Goal: Transaction & Acquisition: Book appointment/travel/reservation

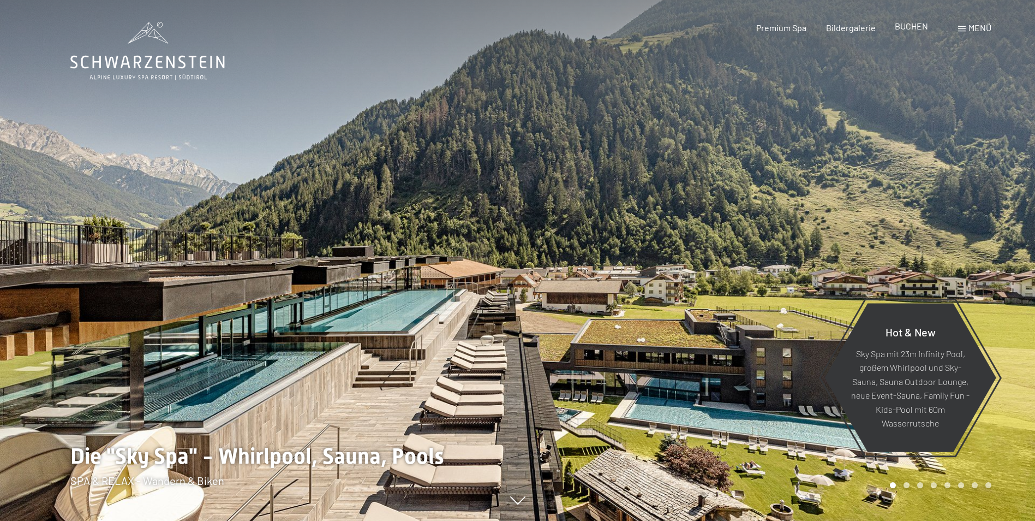
click at [906, 23] on span "BUCHEN" at bounding box center [911, 26] width 33 height 10
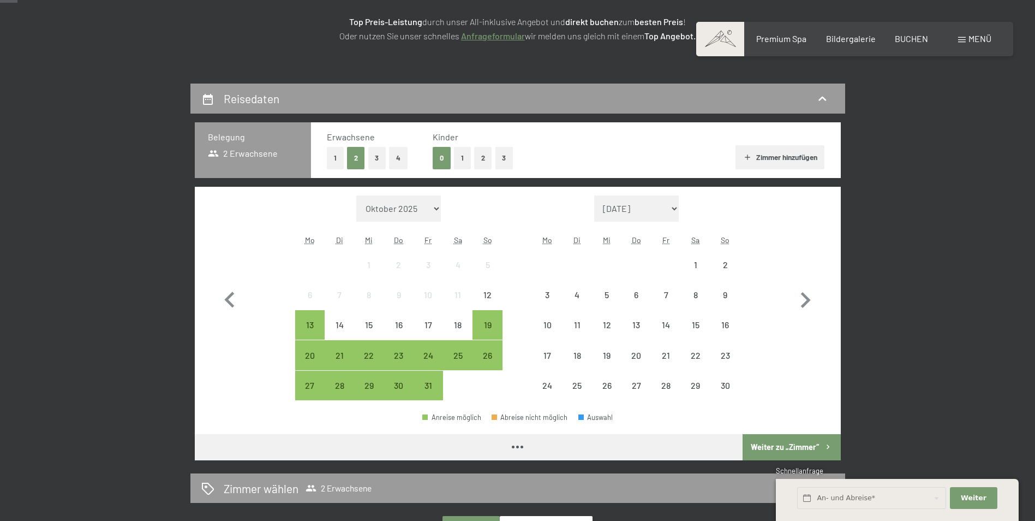
scroll to position [218, 0]
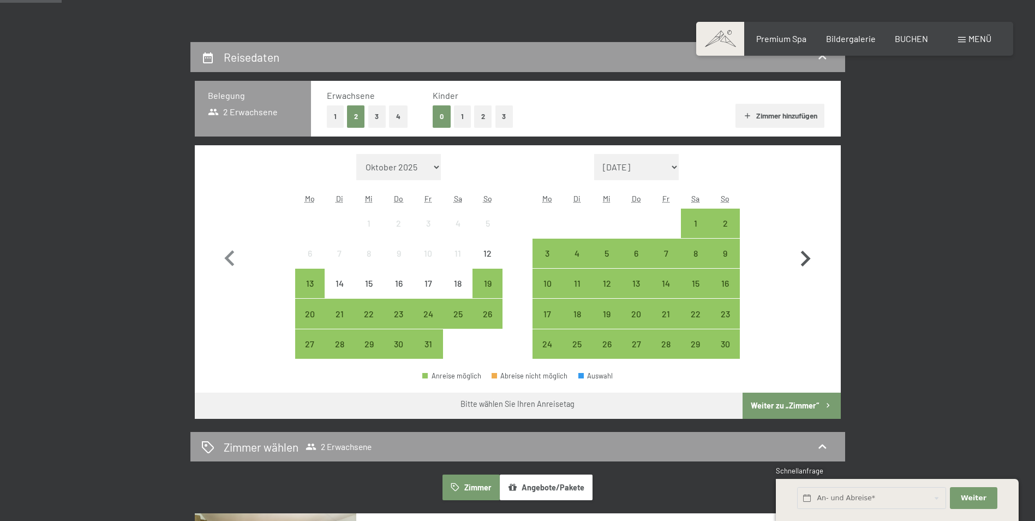
click at [811, 249] on icon "button" at bounding box center [806, 259] width 32 height 32
select select "2025-11-01"
select select "2025-12-01"
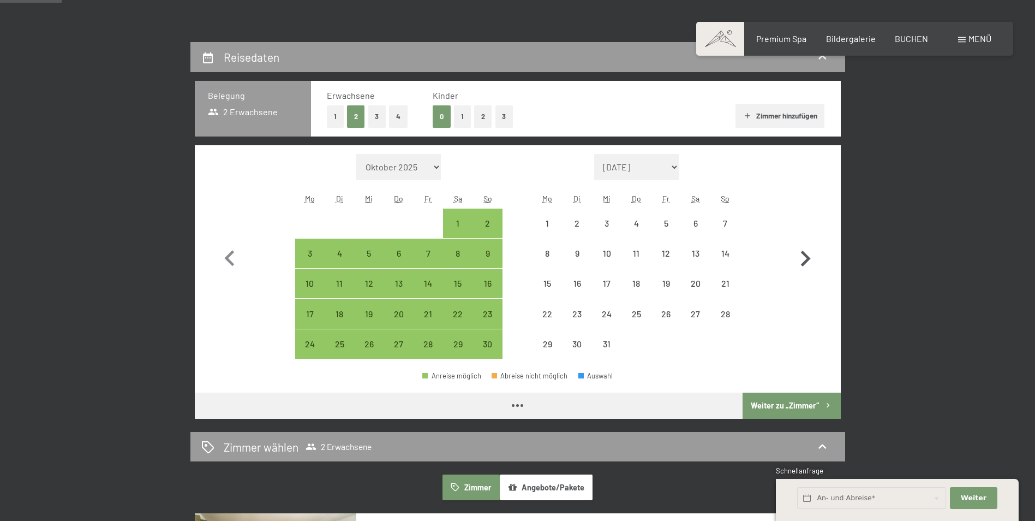
click at [799, 258] on icon "button" at bounding box center [806, 259] width 32 height 32
select select "2025-12-01"
select select "2026-01-01"
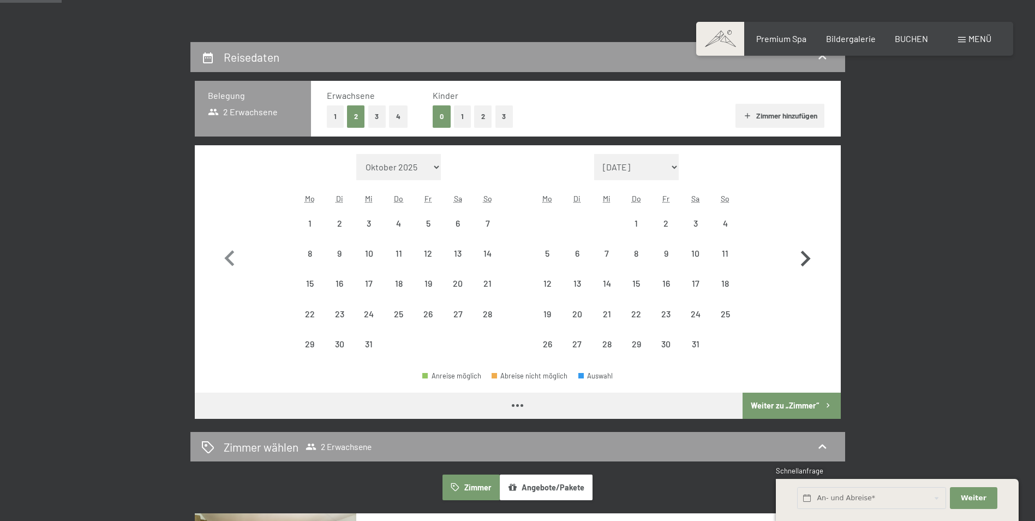
select select "2025-12-01"
select select "2026-01-01"
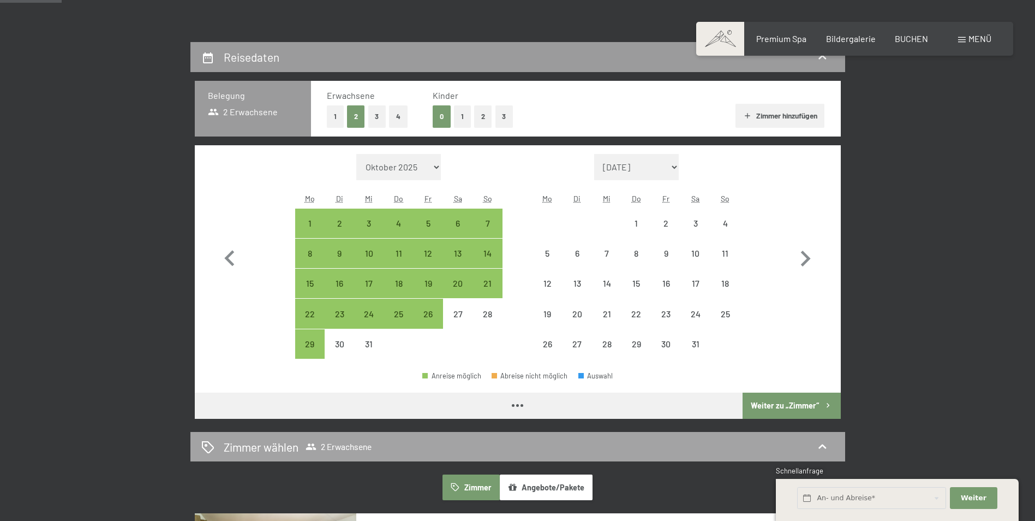
select select "2025-12-01"
select select "2026-01-01"
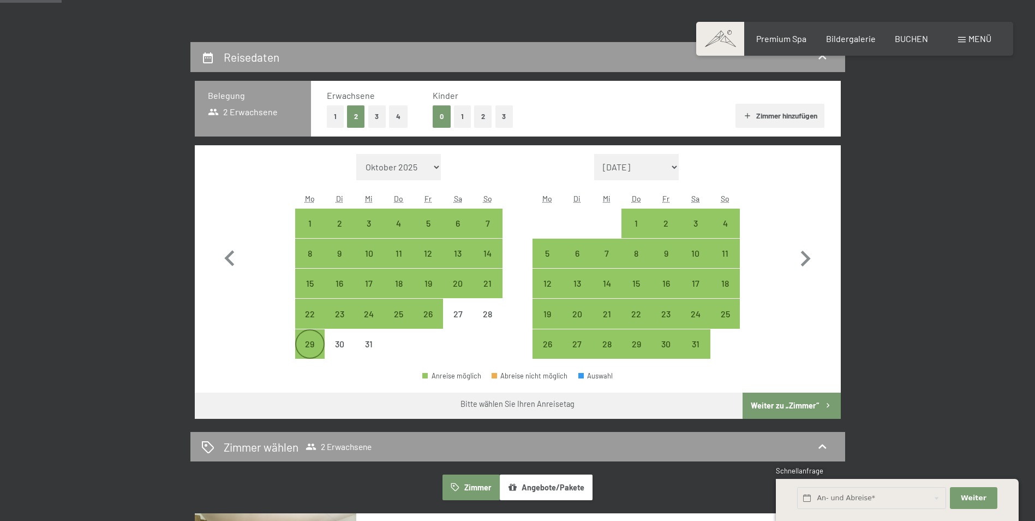
click at [313, 344] on div "29" at bounding box center [309, 353] width 27 height 27
select select "2025-12-01"
select select "2026-01-01"
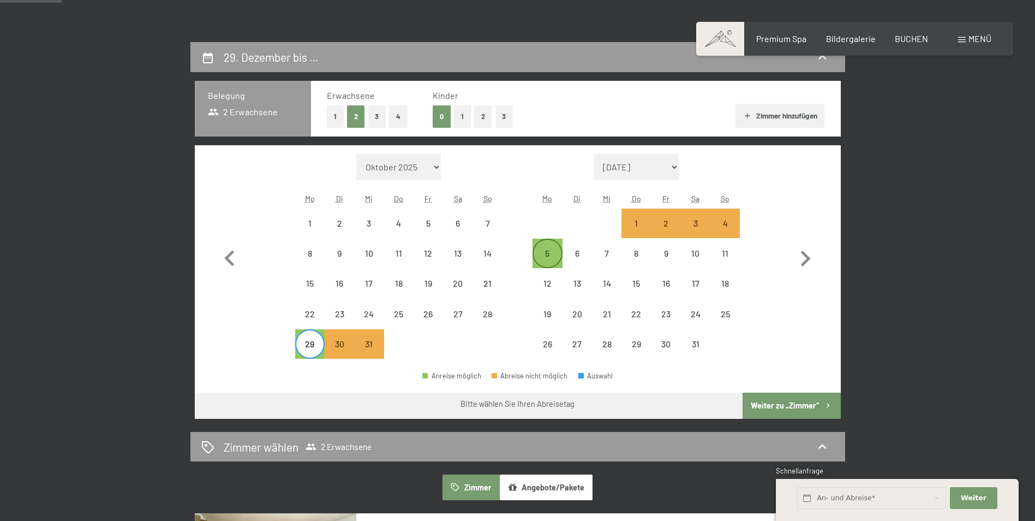
click at [546, 257] on div "5" at bounding box center [547, 262] width 27 height 27
select select "2025-12-01"
select select "2026-01-01"
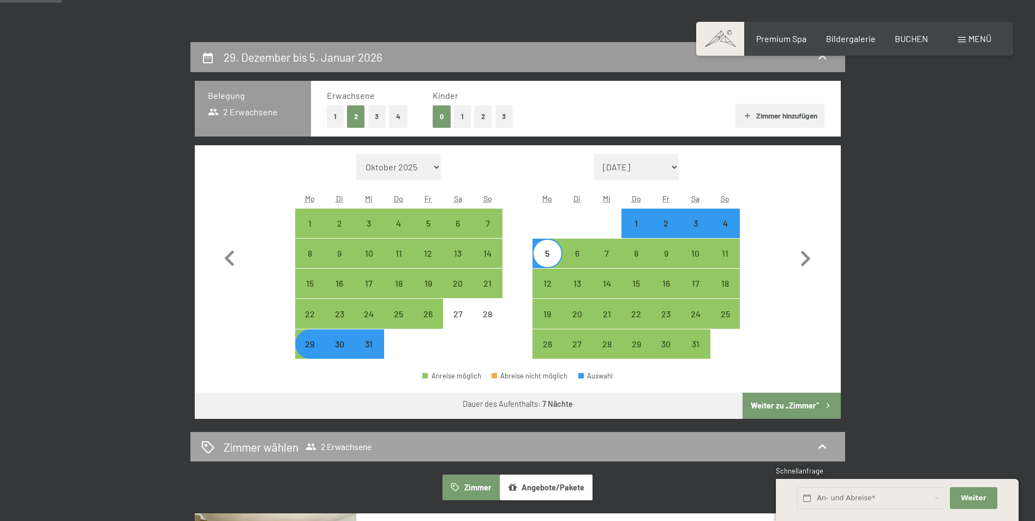
click at [805, 394] on button "Weiter zu „Zimmer“" at bounding box center [792, 405] width 98 height 26
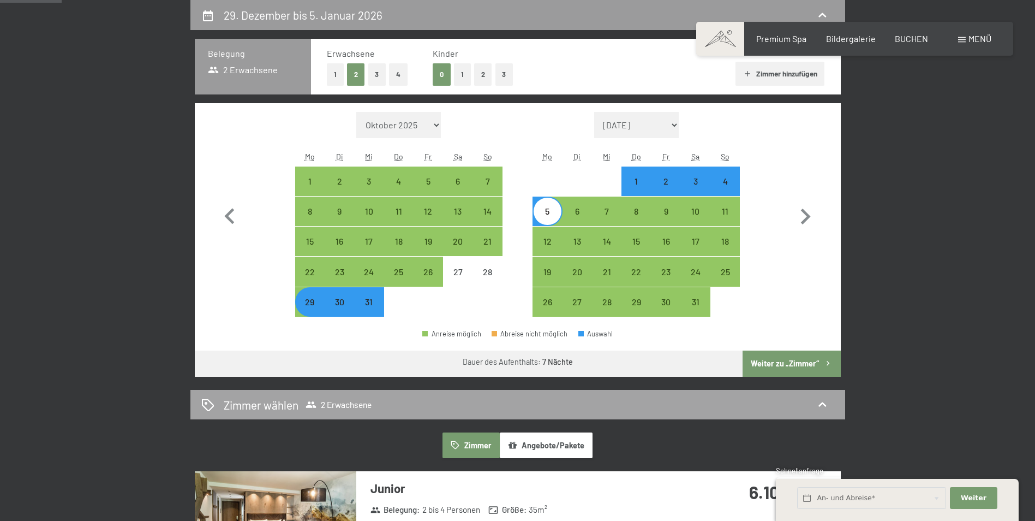
select select "2025-12-01"
select select "2026-01-01"
